Goal: Task Accomplishment & Management: Manage account settings

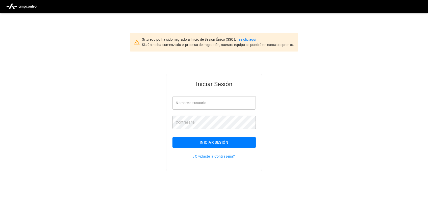
type input "**********"
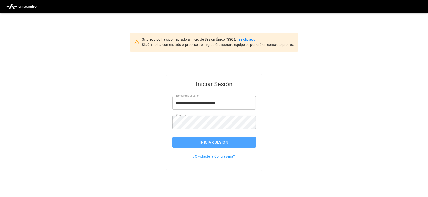
click at [195, 141] on button "Iniciar Sesión" at bounding box center [213, 142] width 83 height 11
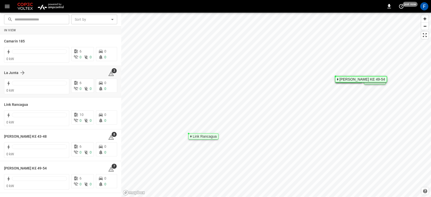
click at [14, 69] on div "La Junta 3" at bounding box center [60, 73] width 113 height 10
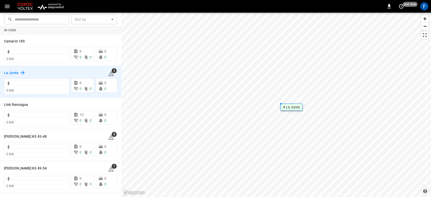
click at [14, 71] on h6 "La Junta" at bounding box center [11, 73] width 14 height 6
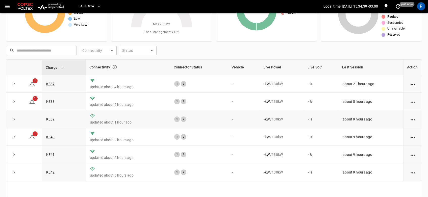
scroll to position [41, 0]
click at [46, 84] on link "KE37" at bounding box center [50, 84] width 11 height 6
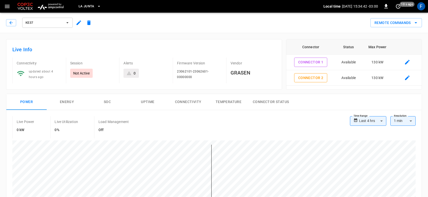
click at [76, 24] on icon "button" at bounding box center [79, 23] width 6 height 6
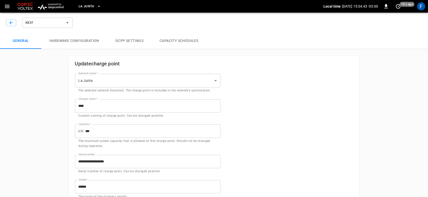
type input "**********"
click at [70, 41] on button "Hardware configuration" at bounding box center [74, 41] width 66 height 16
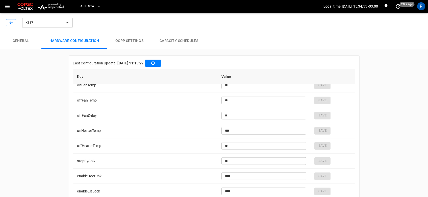
scroll to position [1218, 0]
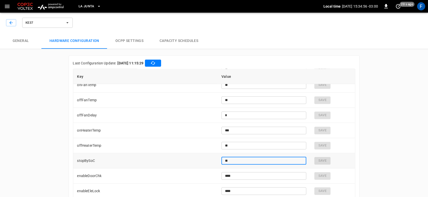
click at [230, 161] on input "**" at bounding box center [263, 160] width 85 height 9
type input "*"
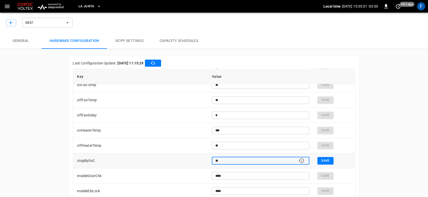
type input "**"
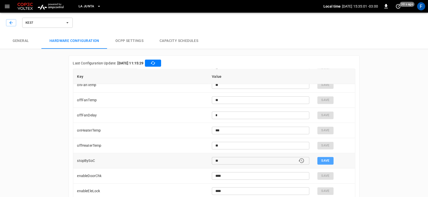
click at [322, 160] on button "Save" at bounding box center [325, 161] width 16 height 8
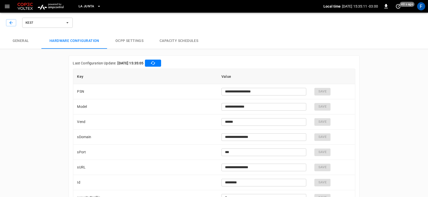
click at [5, 21] on div "KE37" at bounding box center [39, 22] width 70 height 14
click at [6, 22] on button "button" at bounding box center [11, 22] width 10 height 7
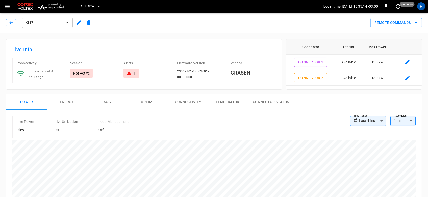
click at [367, 23] on div "Remote Commands" at bounding box center [258, 20] width 328 height 13
click at [374, 24] on button "Remote Commands" at bounding box center [396, 22] width 52 height 9
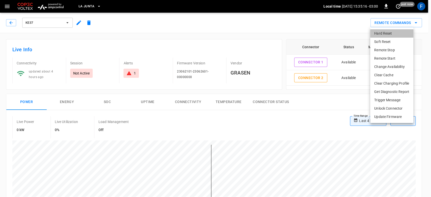
click at [377, 32] on li "Hard Reset" at bounding box center [391, 33] width 43 height 8
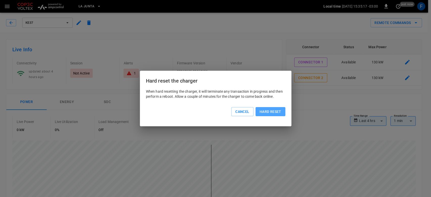
click at [270, 113] on button "Hard reset" at bounding box center [271, 111] width 30 height 9
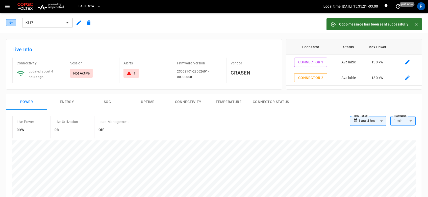
click at [6, 22] on button "button" at bounding box center [11, 22] width 10 height 7
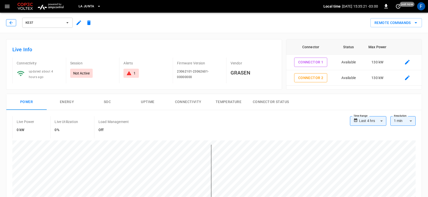
scroll to position [41, 0]
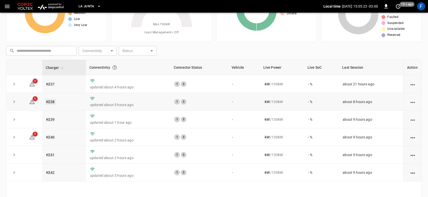
click at [50, 101] on link "KE38" at bounding box center [50, 102] width 11 height 6
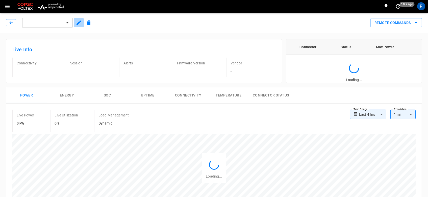
click at [79, 21] on icon "button" at bounding box center [79, 22] width 5 height 5
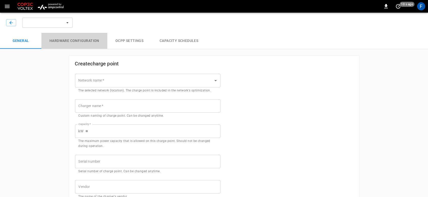
click at [81, 40] on button "Hardware configuration" at bounding box center [74, 41] width 66 height 16
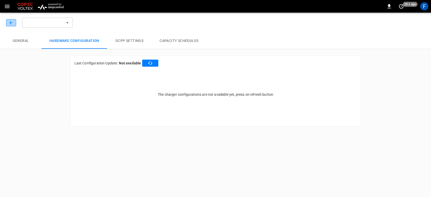
click at [12, 21] on icon "button" at bounding box center [11, 22] width 5 height 5
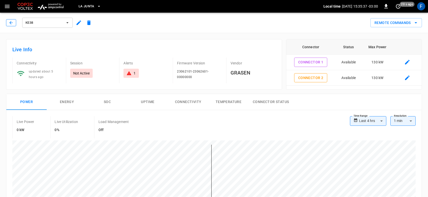
click at [12, 21] on icon "button" at bounding box center [11, 22] width 5 height 5
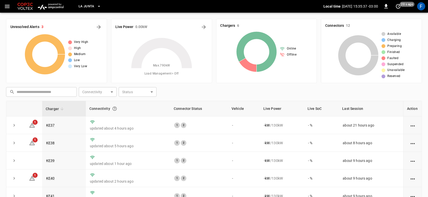
scroll to position [41, 0]
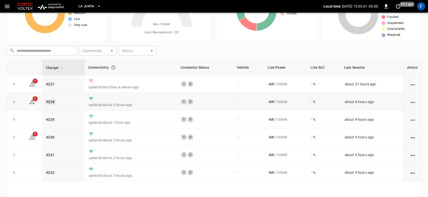
click at [53, 103] on link "KE38" at bounding box center [50, 102] width 11 height 6
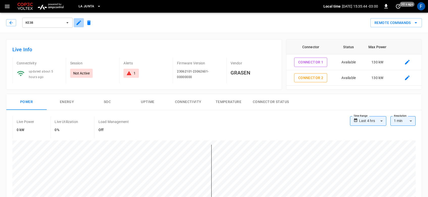
click at [79, 25] on icon "button" at bounding box center [79, 23] width 6 height 6
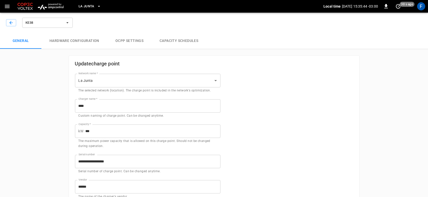
type input "**********"
click at [85, 35] on button "Hardware configuration" at bounding box center [74, 41] width 66 height 16
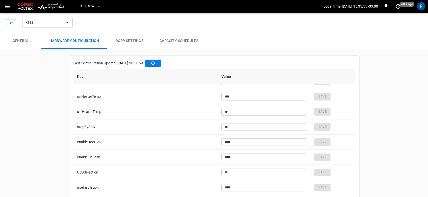
scroll to position [1260, 0]
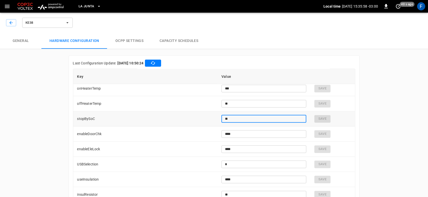
click at [226, 117] on input "**" at bounding box center [263, 118] width 85 height 9
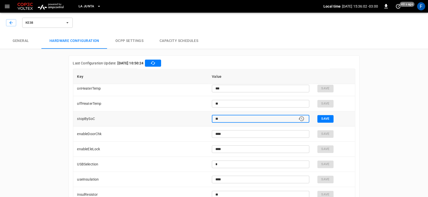
type input "**"
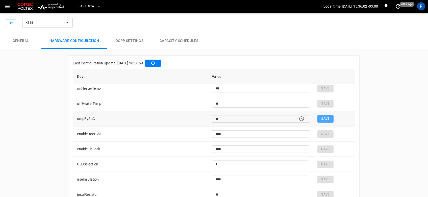
click at [320, 118] on button "Save" at bounding box center [325, 119] width 16 height 8
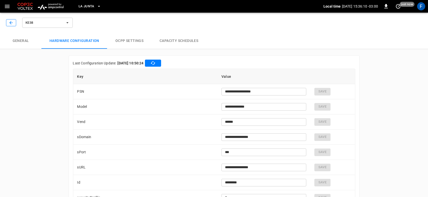
click at [10, 23] on icon "button" at bounding box center [10, 22] width 3 height 3
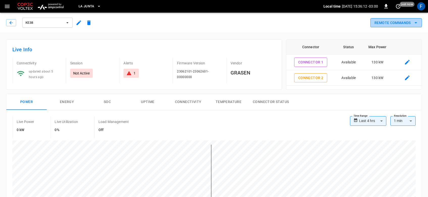
click at [385, 25] on button "Remote Commands" at bounding box center [396, 22] width 52 height 9
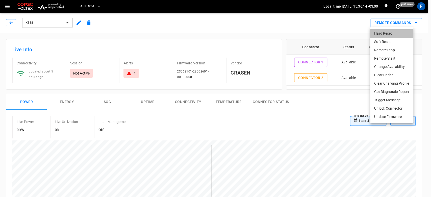
click at [382, 34] on li "Hard Reset" at bounding box center [391, 33] width 43 height 8
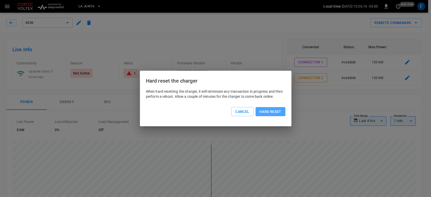
click at [264, 115] on button "Hard reset" at bounding box center [271, 111] width 30 height 9
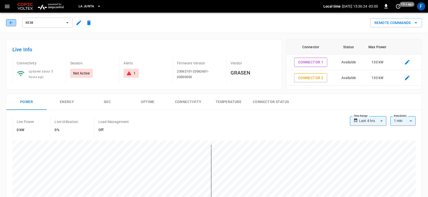
click at [7, 20] on button "button" at bounding box center [11, 22] width 10 height 7
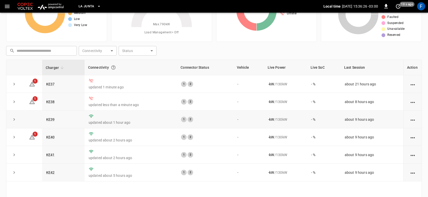
scroll to position [61, 0]
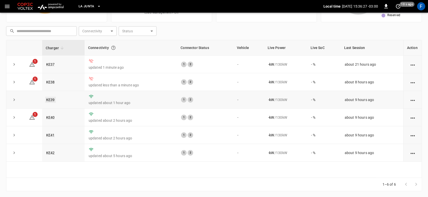
click at [50, 99] on link "KE39" at bounding box center [50, 100] width 11 height 6
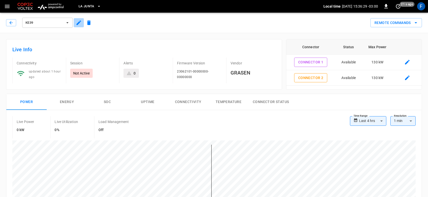
click at [74, 24] on button "button" at bounding box center [79, 22] width 10 height 9
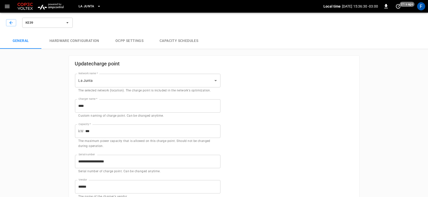
type input "**********"
click at [78, 43] on button "Hardware configuration" at bounding box center [74, 41] width 66 height 16
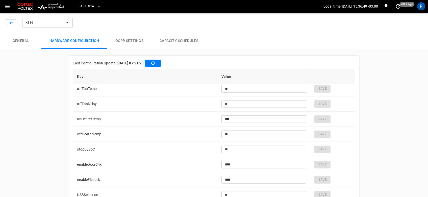
scroll to position [1230, 0]
click at [230, 147] on input "**" at bounding box center [263, 148] width 85 height 9
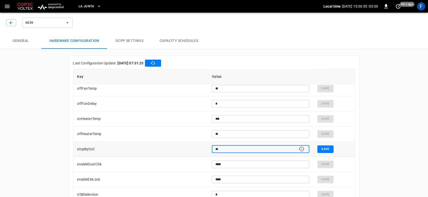
type input "**"
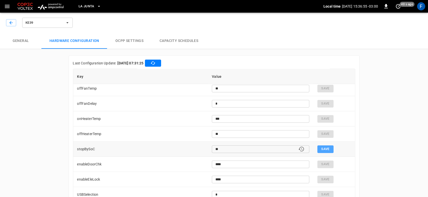
click at [321, 148] on button "Save" at bounding box center [325, 149] width 16 height 8
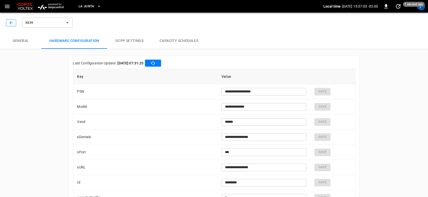
click at [12, 22] on icon "button" at bounding box center [10, 22] width 3 height 3
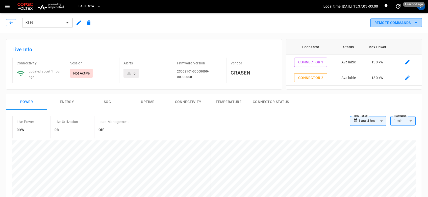
click at [384, 20] on button "Remote Commands" at bounding box center [396, 22] width 52 height 9
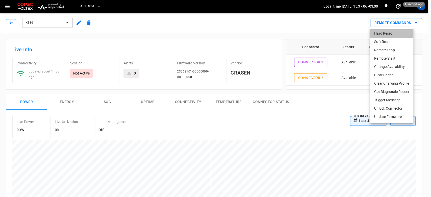
click at [374, 33] on li "Hard Reset" at bounding box center [391, 33] width 43 height 8
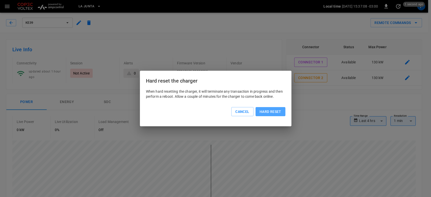
click at [273, 112] on button "Hard reset" at bounding box center [271, 111] width 30 height 9
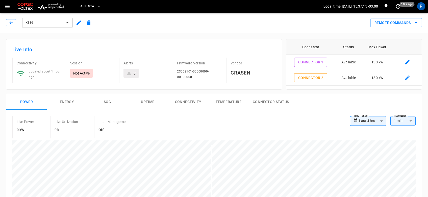
click at [6, 19] on div "KE39" at bounding box center [49, 22] width 90 height 14
click at [7, 23] on button "button" at bounding box center [11, 22] width 10 height 7
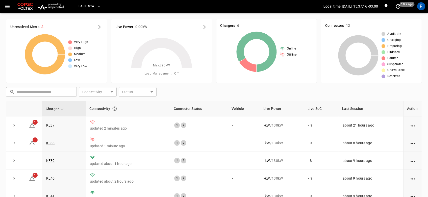
scroll to position [61, 0]
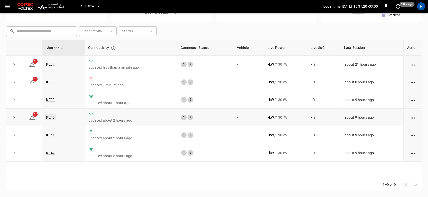
click at [51, 118] on link "KE40" at bounding box center [50, 117] width 11 height 6
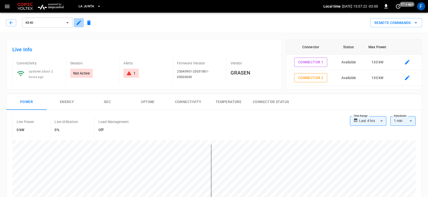
click at [81, 24] on icon "button" at bounding box center [79, 23] width 6 height 6
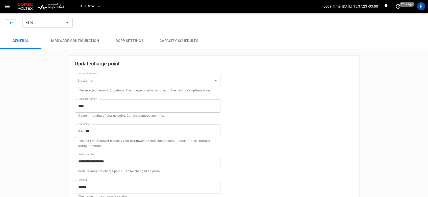
type input "**********"
click at [85, 43] on button "Hardware configuration" at bounding box center [74, 41] width 66 height 16
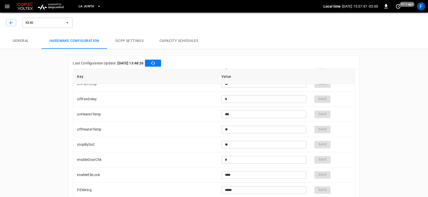
scroll to position [1322, 0]
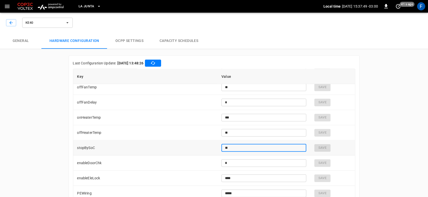
click at [234, 144] on input "**" at bounding box center [263, 147] width 85 height 9
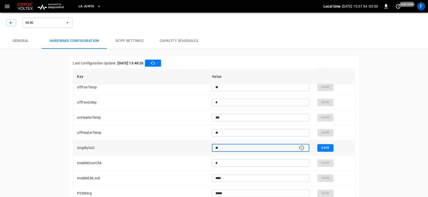
type input "**"
click at [323, 146] on button "Save" at bounding box center [325, 148] width 16 height 8
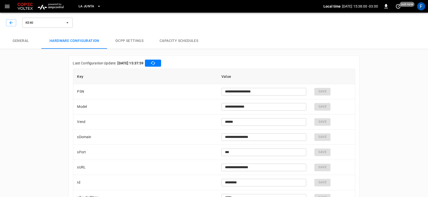
type input "**"
click at [10, 26] on div "KE40" at bounding box center [40, 23] width 68 height 12
click at [11, 24] on icon "button" at bounding box center [11, 22] width 5 height 5
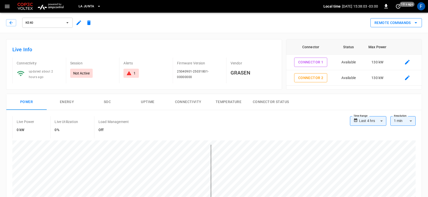
click at [403, 23] on button "Remote Commands" at bounding box center [396, 22] width 52 height 9
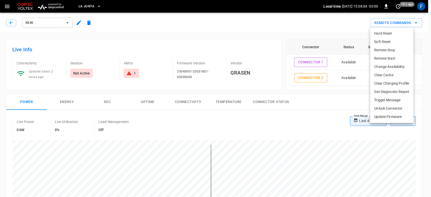
click at [385, 31] on li "Hard Reset" at bounding box center [391, 33] width 43 height 8
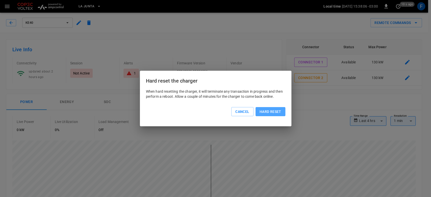
click at [275, 108] on button "Hard reset" at bounding box center [271, 111] width 30 height 9
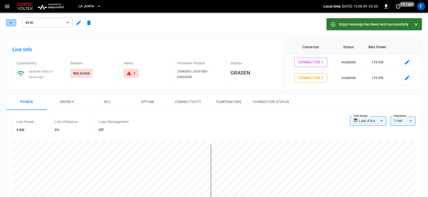
click at [10, 21] on icon "button" at bounding box center [11, 22] width 5 height 5
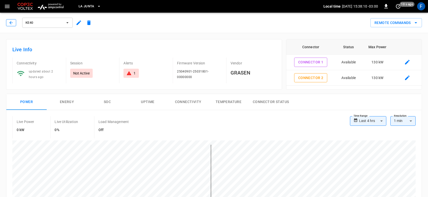
scroll to position [61, 0]
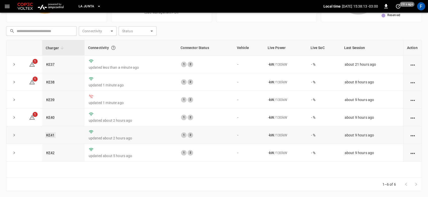
click at [50, 136] on link "KE41" at bounding box center [50, 135] width 11 height 6
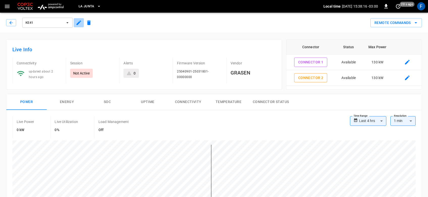
click at [79, 23] on icon "button" at bounding box center [79, 22] width 5 height 5
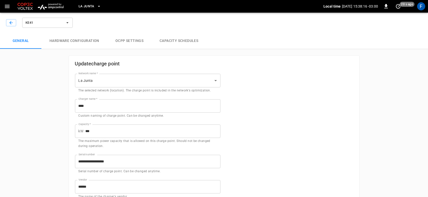
type input "**********"
click at [78, 40] on button "Hardware configuration" at bounding box center [74, 41] width 66 height 16
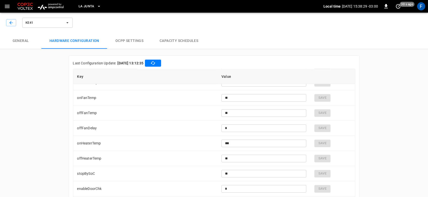
scroll to position [1297, 0]
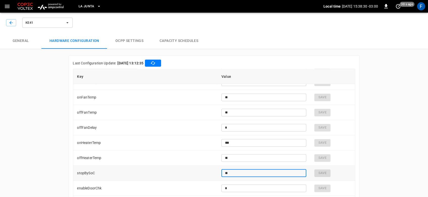
click at [230, 169] on input "**" at bounding box center [263, 172] width 85 height 9
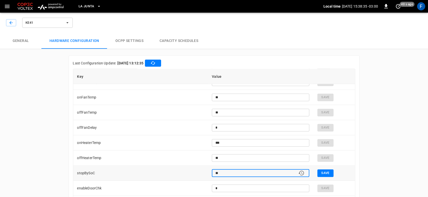
type input "**"
click at [328, 171] on button "Save" at bounding box center [325, 173] width 16 height 8
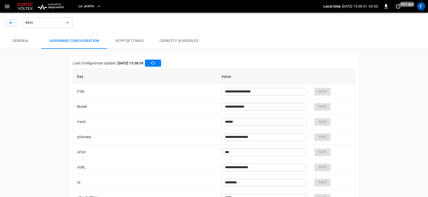
type input "**"
click at [10, 23] on icon "button" at bounding box center [10, 22] width 3 height 3
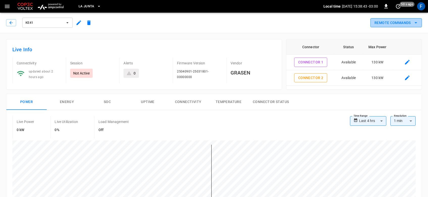
click at [385, 23] on button "Remote Commands" at bounding box center [396, 22] width 52 height 9
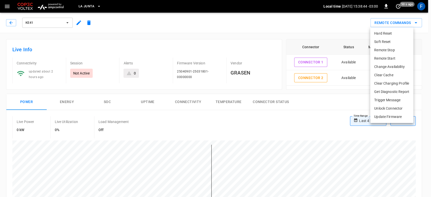
click at [384, 30] on li "Hard Reset" at bounding box center [391, 33] width 43 height 8
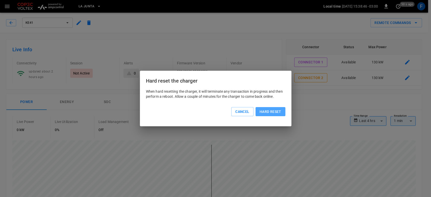
click at [273, 114] on button "Hard reset" at bounding box center [271, 111] width 30 height 9
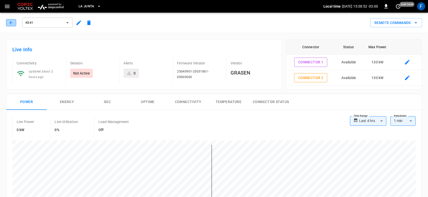
click at [12, 23] on icon "button" at bounding box center [11, 22] width 5 height 5
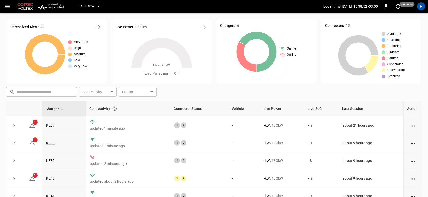
scroll to position [61, 0]
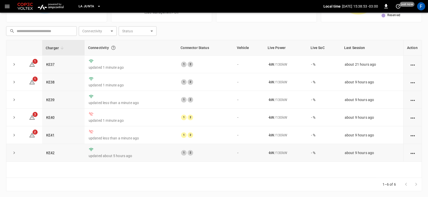
click at [54, 150] on td "KE42" at bounding box center [63, 153] width 42 height 18
click at [53, 152] on link "KE42" at bounding box center [50, 153] width 11 height 6
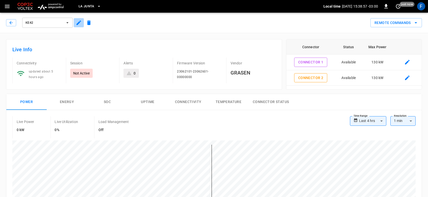
click at [78, 22] on icon "button" at bounding box center [79, 22] width 5 height 5
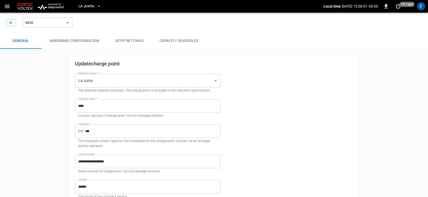
type input "**********"
click at [83, 42] on button "Hardware configuration" at bounding box center [74, 41] width 66 height 16
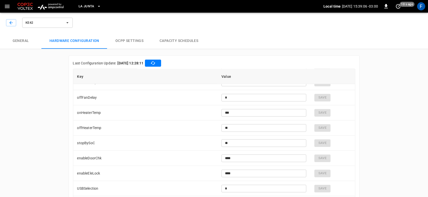
scroll to position [1238, 0]
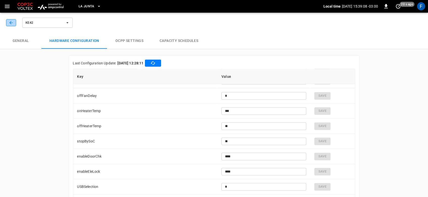
click at [12, 22] on icon "button" at bounding box center [11, 22] width 5 height 5
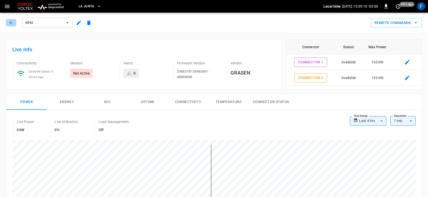
click at [12, 22] on icon "button" at bounding box center [11, 22] width 5 height 5
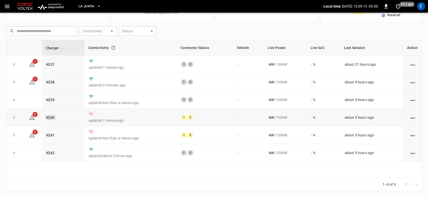
click at [54, 118] on link "KE40" at bounding box center [50, 117] width 11 height 6
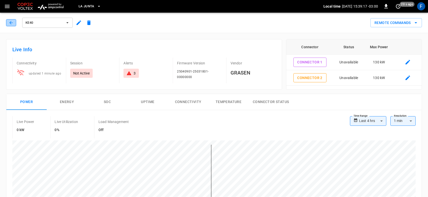
click at [11, 23] on icon "button" at bounding box center [10, 22] width 3 height 3
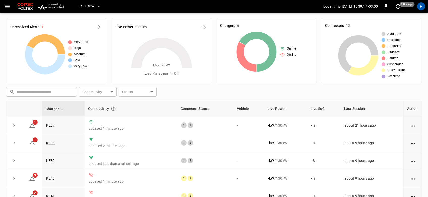
scroll to position [61, 0]
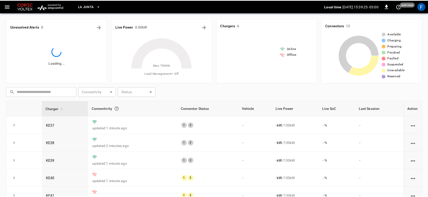
scroll to position [61, 0]
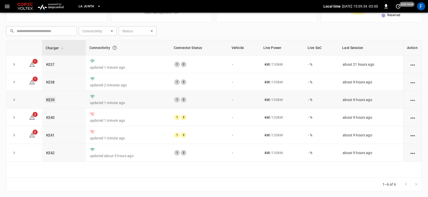
click at [50, 100] on link "KE39" at bounding box center [50, 100] width 11 height 6
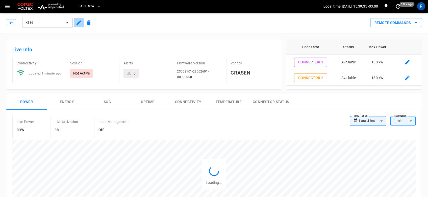
click at [78, 21] on icon "button" at bounding box center [79, 23] width 6 height 6
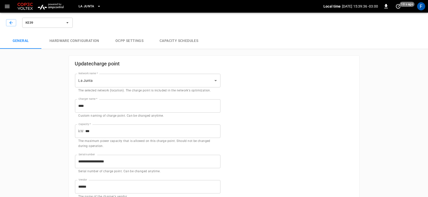
type input "**********"
click at [78, 41] on button "Hardware configuration" at bounding box center [74, 41] width 66 height 16
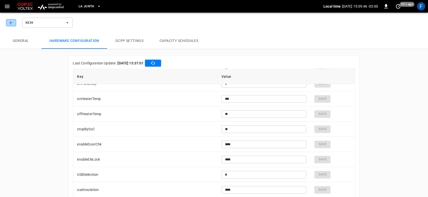
click at [13, 20] on icon "button" at bounding box center [11, 22] width 5 height 5
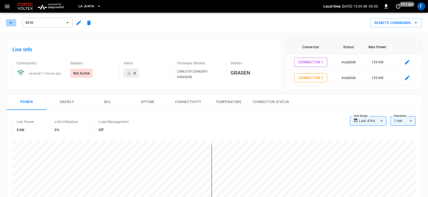
click at [13, 20] on icon "button" at bounding box center [11, 22] width 5 height 5
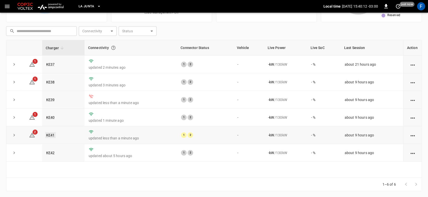
click at [48, 135] on link "KE41" at bounding box center [50, 135] width 11 height 6
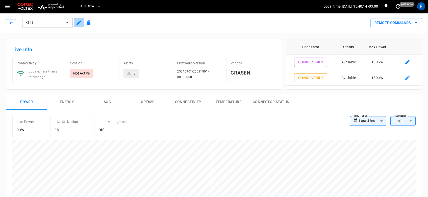
click at [80, 23] on icon "button" at bounding box center [79, 23] width 6 height 6
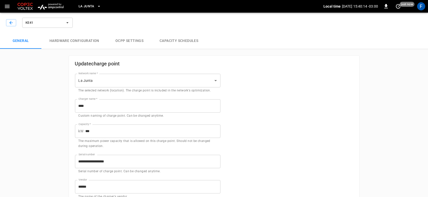
type input "**********"
click at [69, 39] on button "Hardware configuration" at bounding box center [74, 41] width 66 height 16
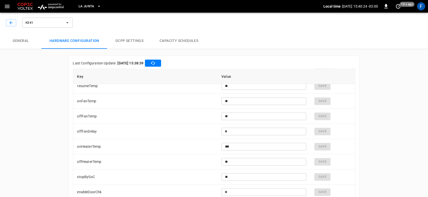
scroll to position [1306, 0]
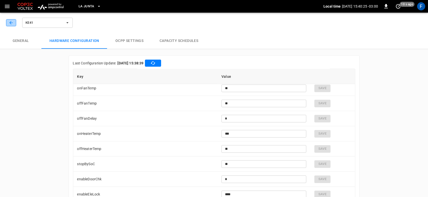
click at [10, 22] on icon "button" at bounding box center [10, 22] width 3 height 3
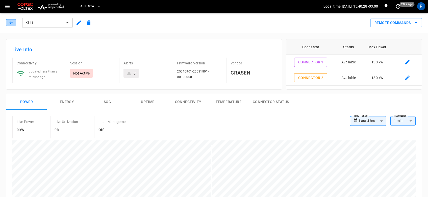
click at [9, 22] on icon "button" at bounding box center [11, 22] width 5 height 5
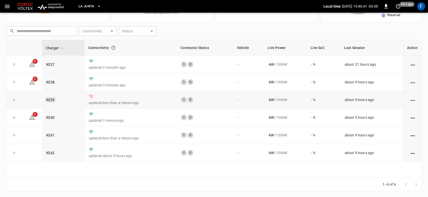
click at [49, 98] on link "KE39" at bounding box center [50, 100] width 11 height 6
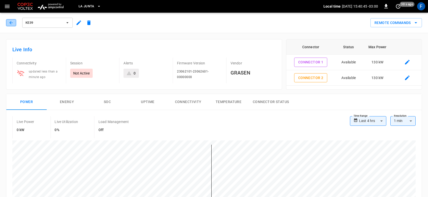
click at [14, 19] on button "button" at bounding box center [11, 22] width 10 height 7
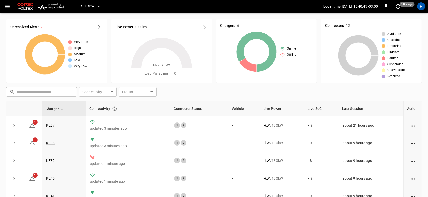
scroll to position [61, 0]
